Goal: Task Accomplishment & Management: Use online tool/utility

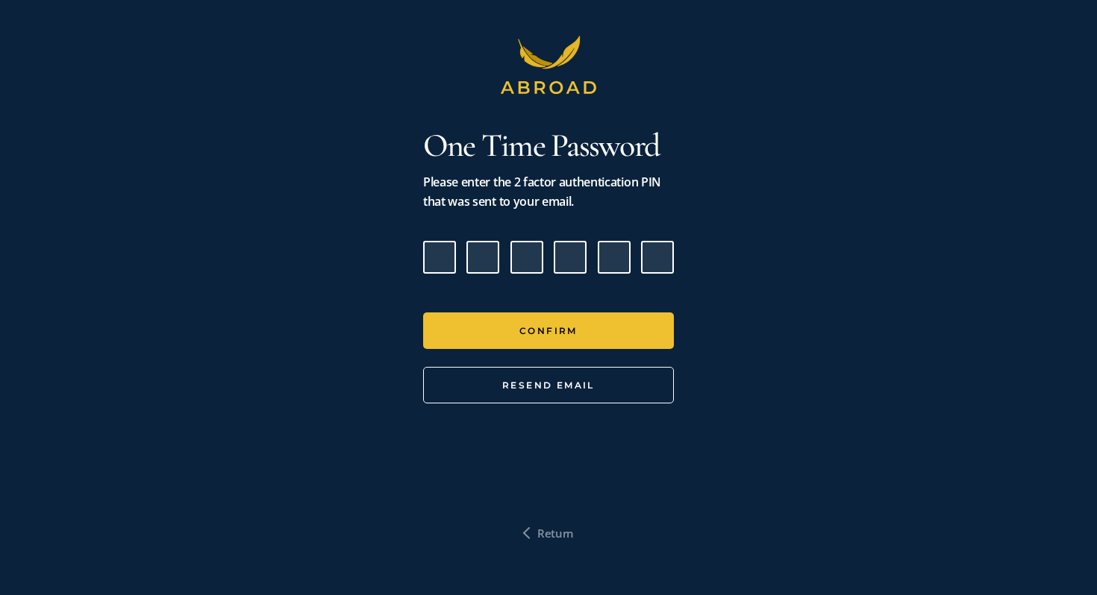
click at [442, 260] on input "Please enter verification code. Digit 1" at bounding box center [439, 257] width 33 height 33
paste input "8"
type input "0"
type input "4"
type input "9"
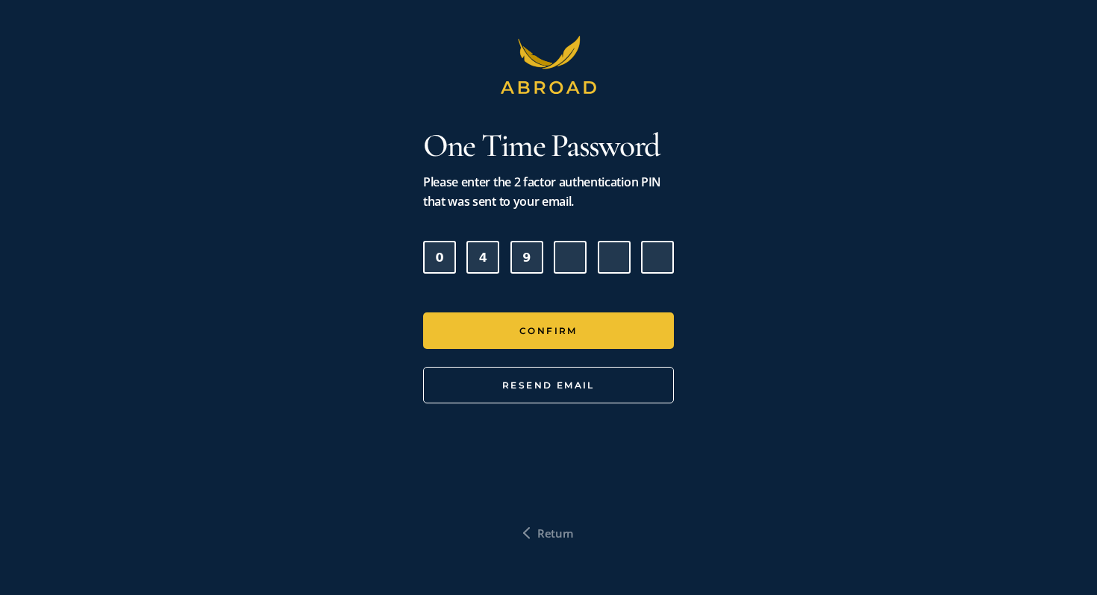
type input "2"
type input "8"
click at [423, 313] on button "Confirm" at bounding box center [548, 331] width 251 height 37
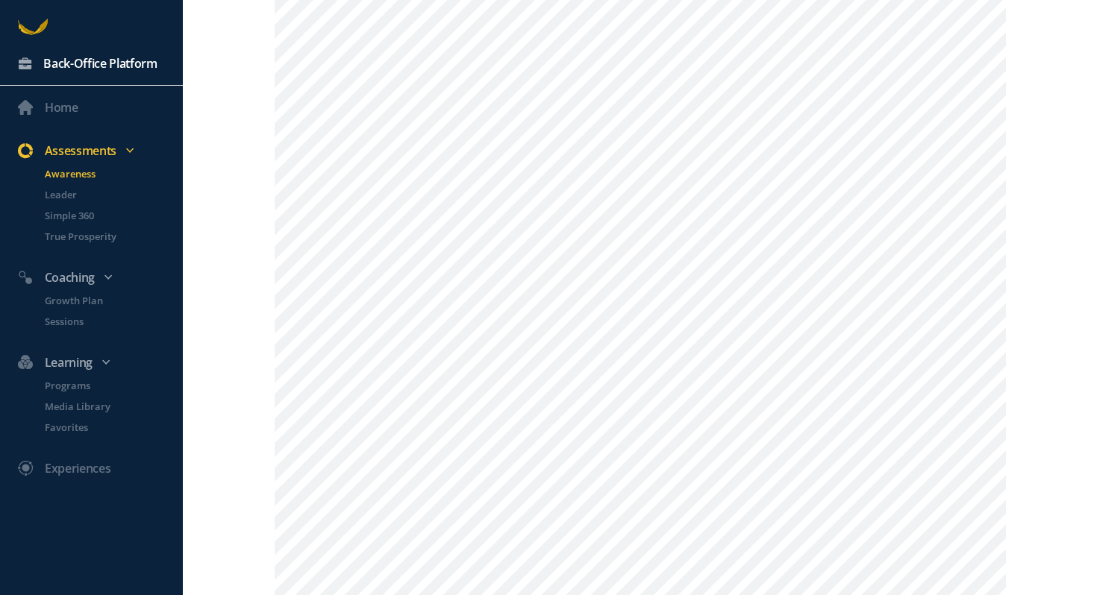
click at [108, 62] on div "Back-Office Platform" at bounding box center [100, 63] width 114 height 19
